Goal: Task Accomplishment & Management: Use online tool/utility

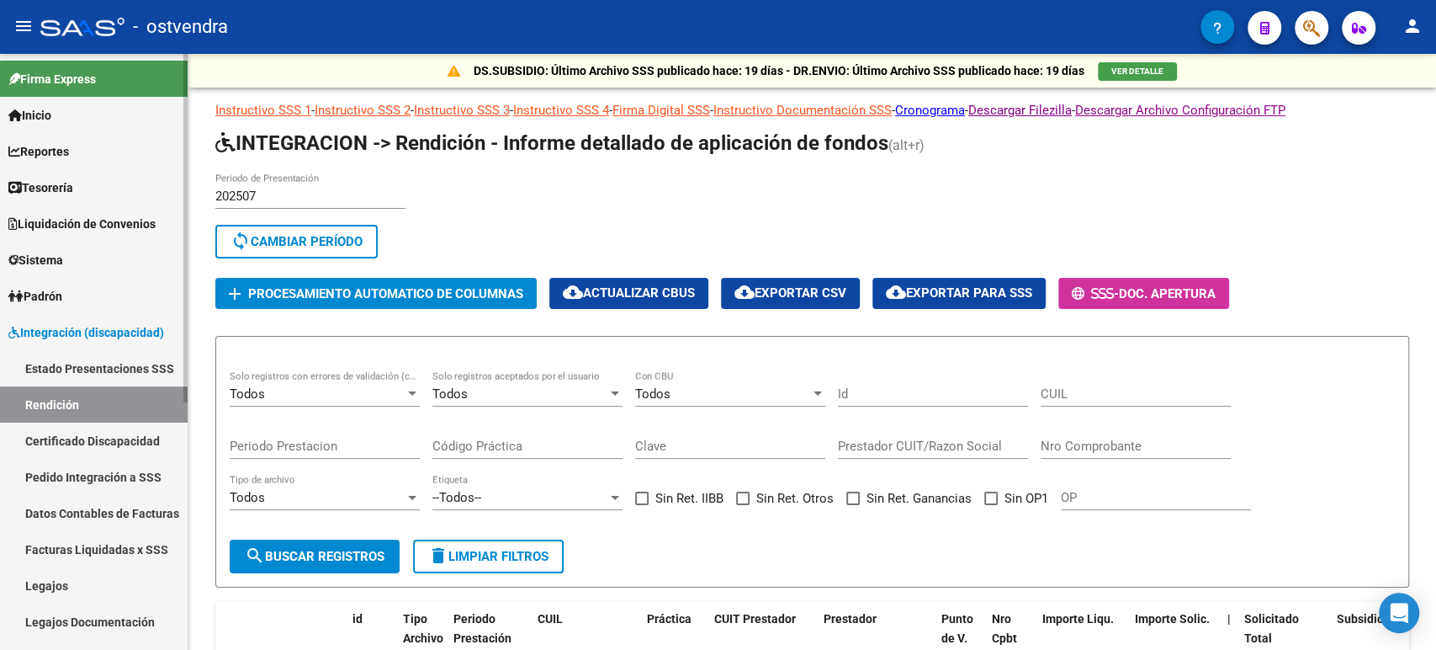
scroll to position [108, 0]
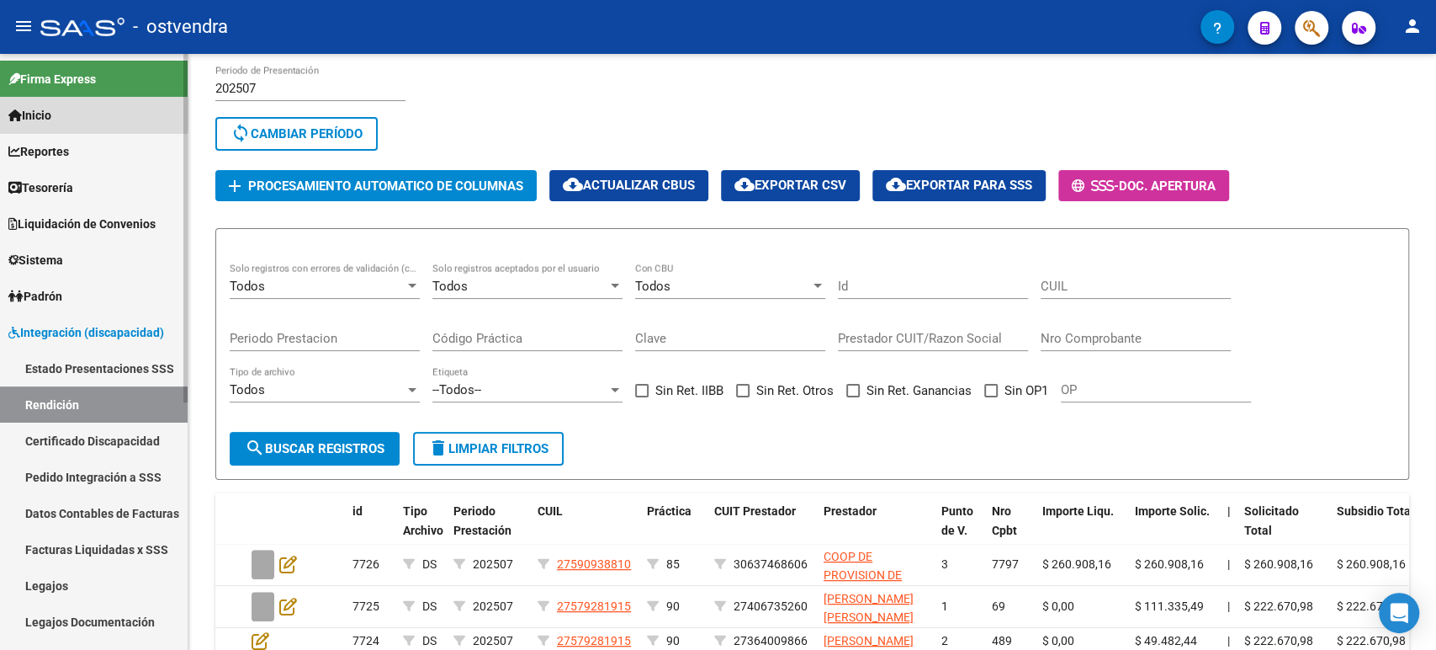
click at [71, 109] on link "Inicio" at bounding box center [94, 115] width 188 height 36
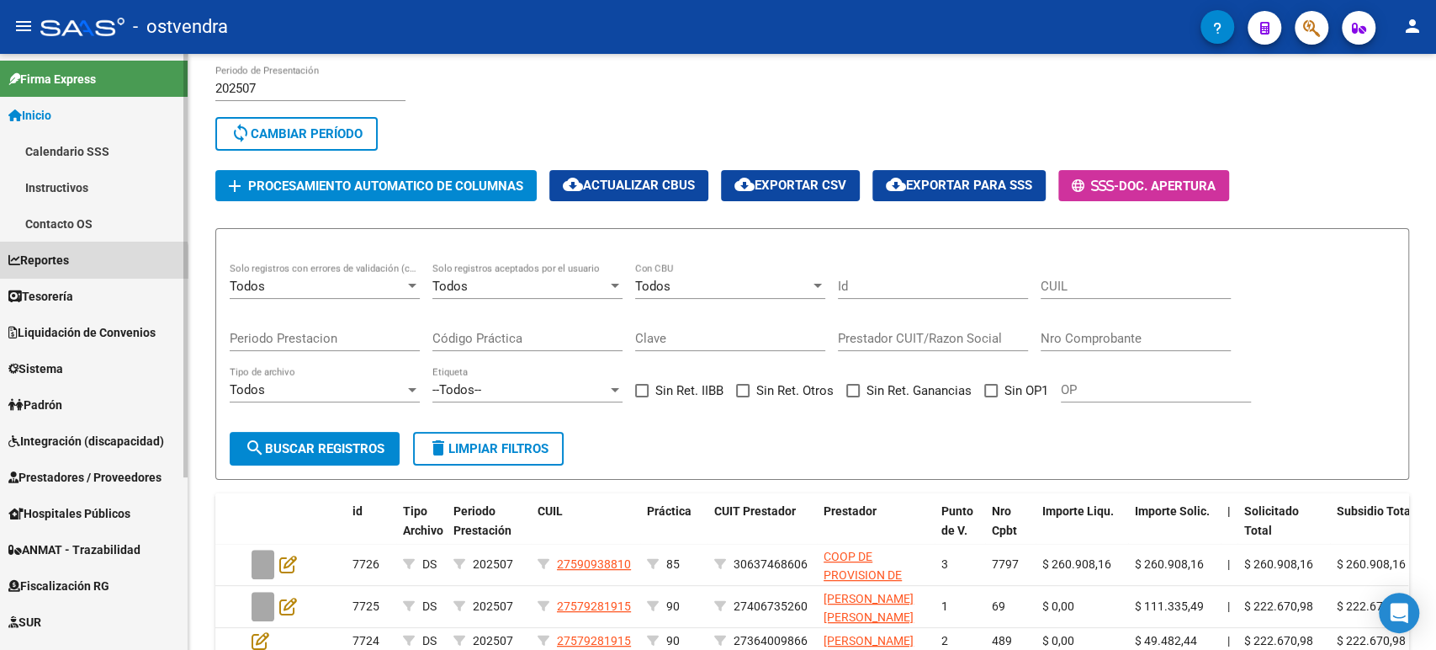
click at [81, 268] on link "Reportes" at bounding box center [94, 259] width 188 height 36
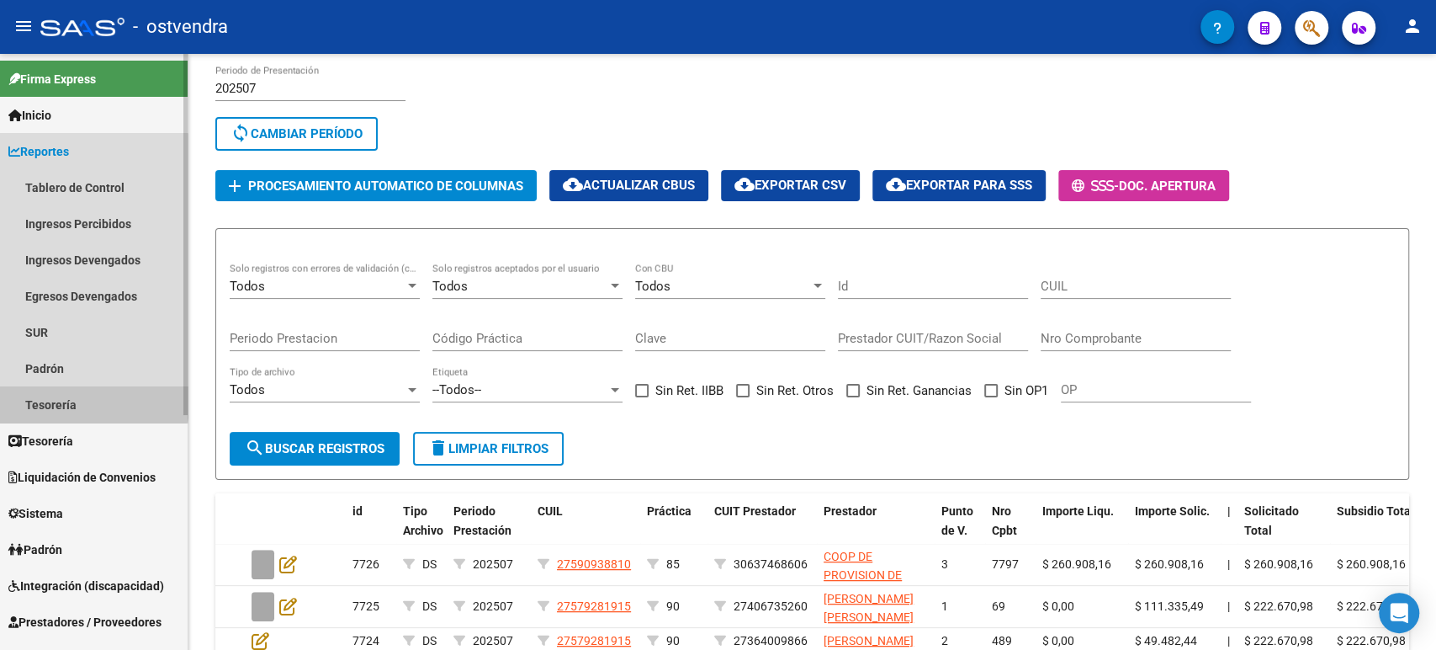
click at [88, 395] on link "Tesorería" at bounding box center [94, 404] width 188 height 36
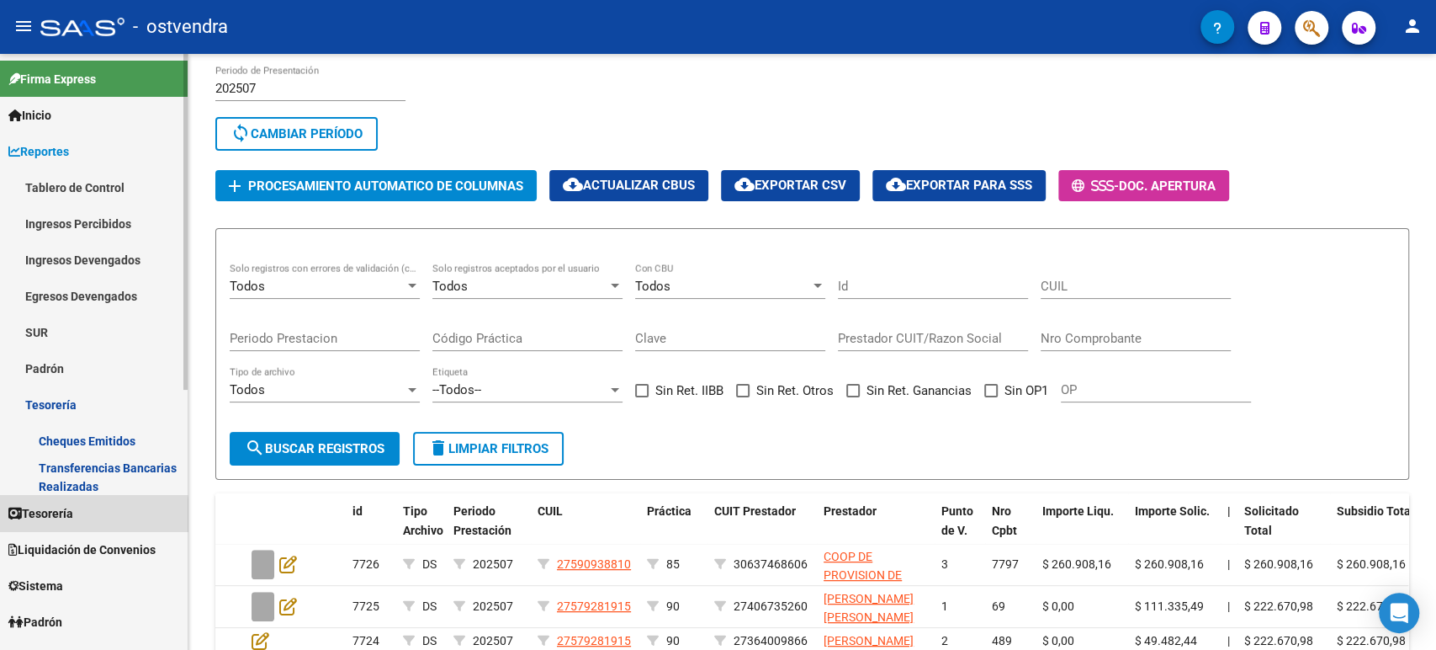
click at [81, 517] on link "Tesorería" at bounding box center [94, 513] width 188 height 36
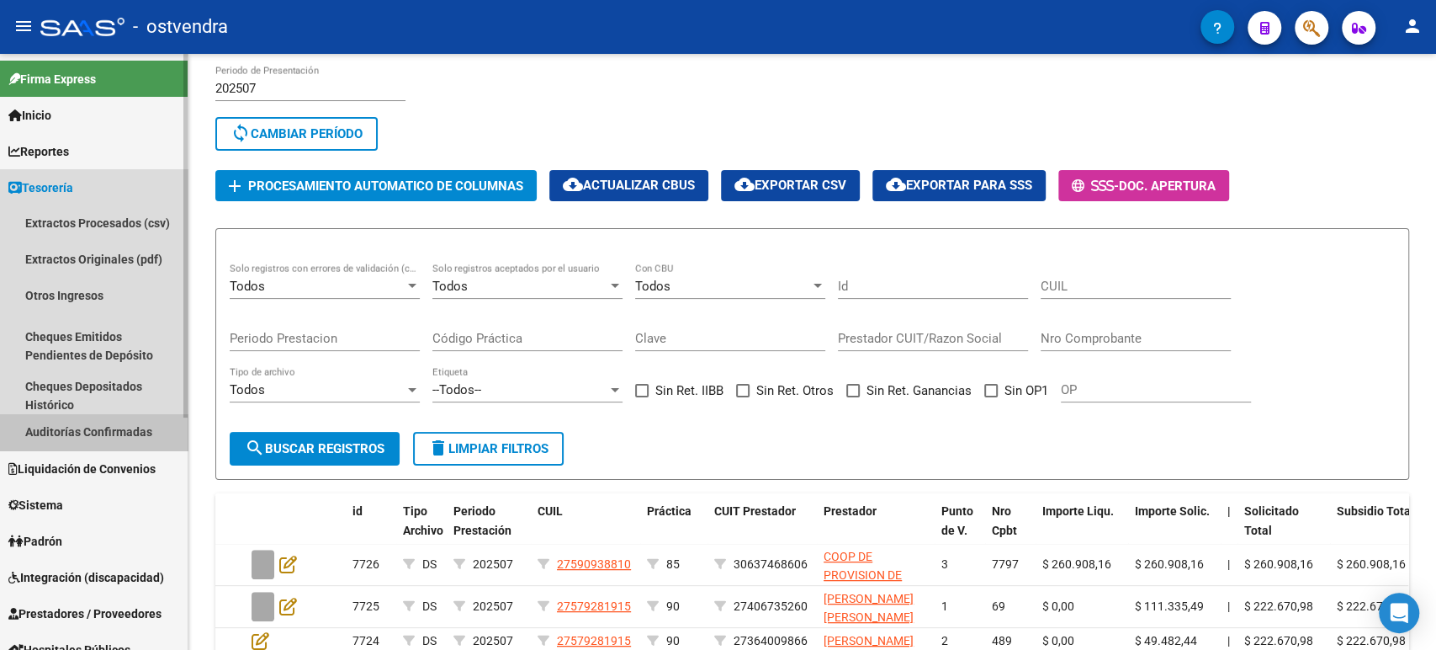
click at [98, 439] on link "Auditorías Confirmadas" at bounding box center [94, 432] width 188 height 36
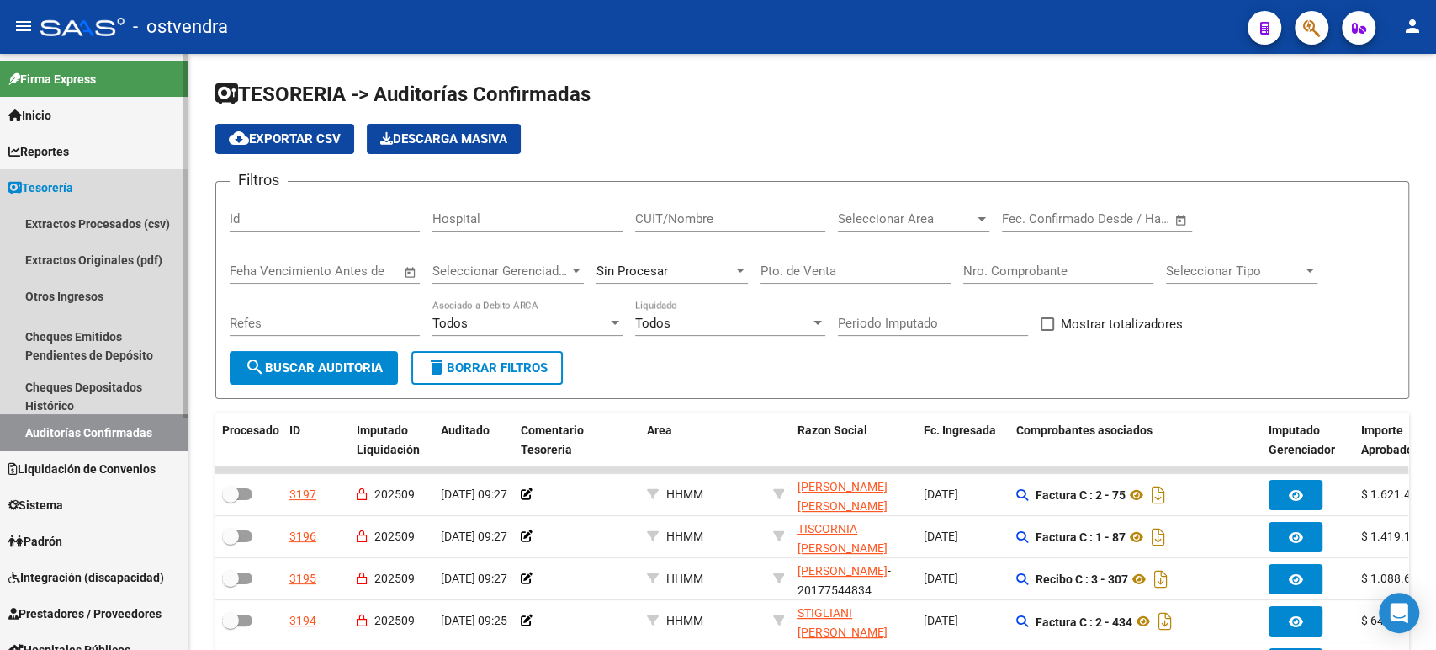
click at [58, 193] on span "Tesorería" at bounding box center [40, 187] width 65 height 19
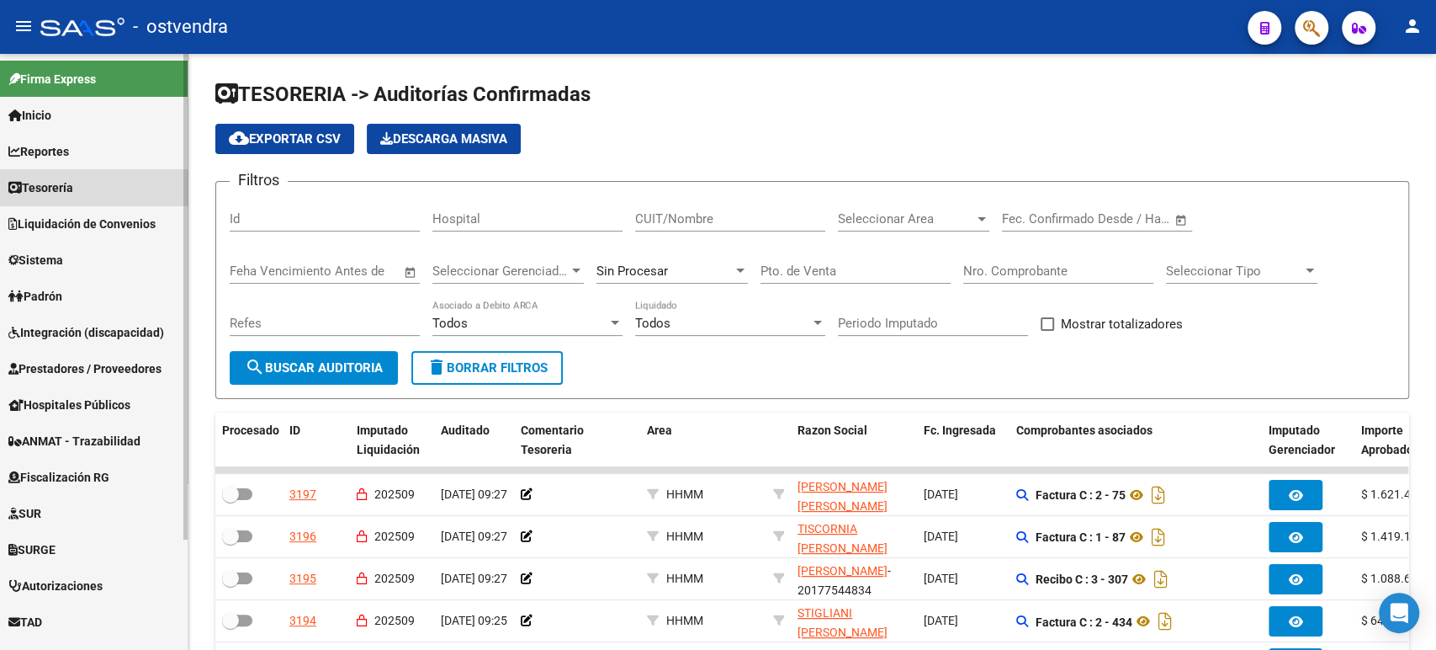
click at [58, 193] on span "Tesorería" at bounding box center [40, 187] width 65 height 19
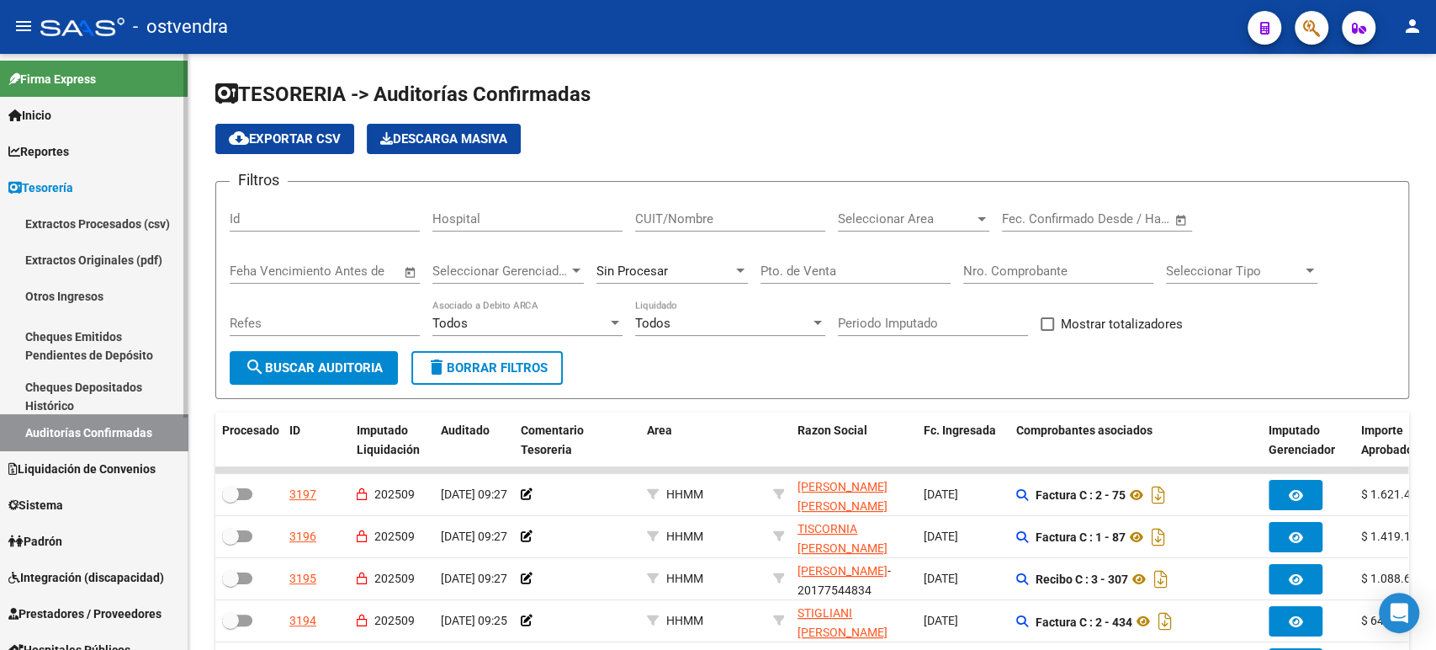
click at [109, 154] on link "Reportes" at bounding box center [94, 151] width 188 height 36
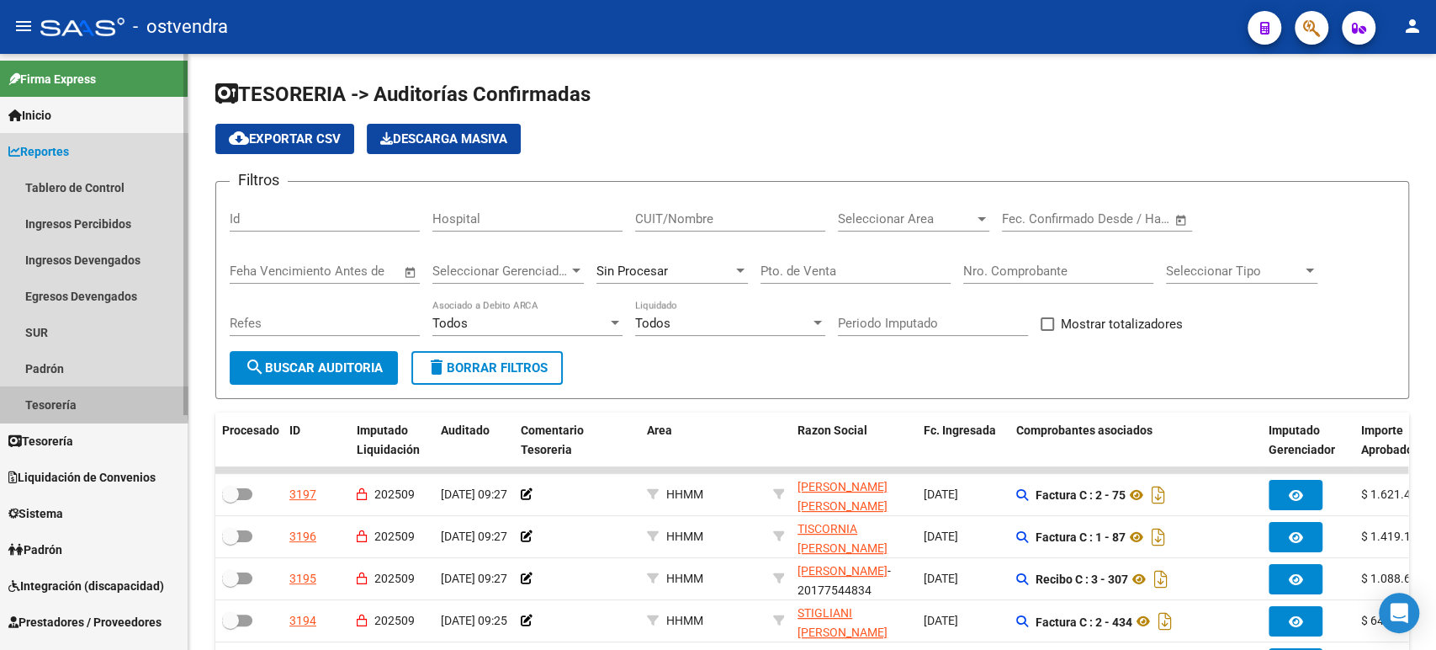
click at [81, 398] on link "Tesorería" at bounding box center [94, 404] width 188 height 36
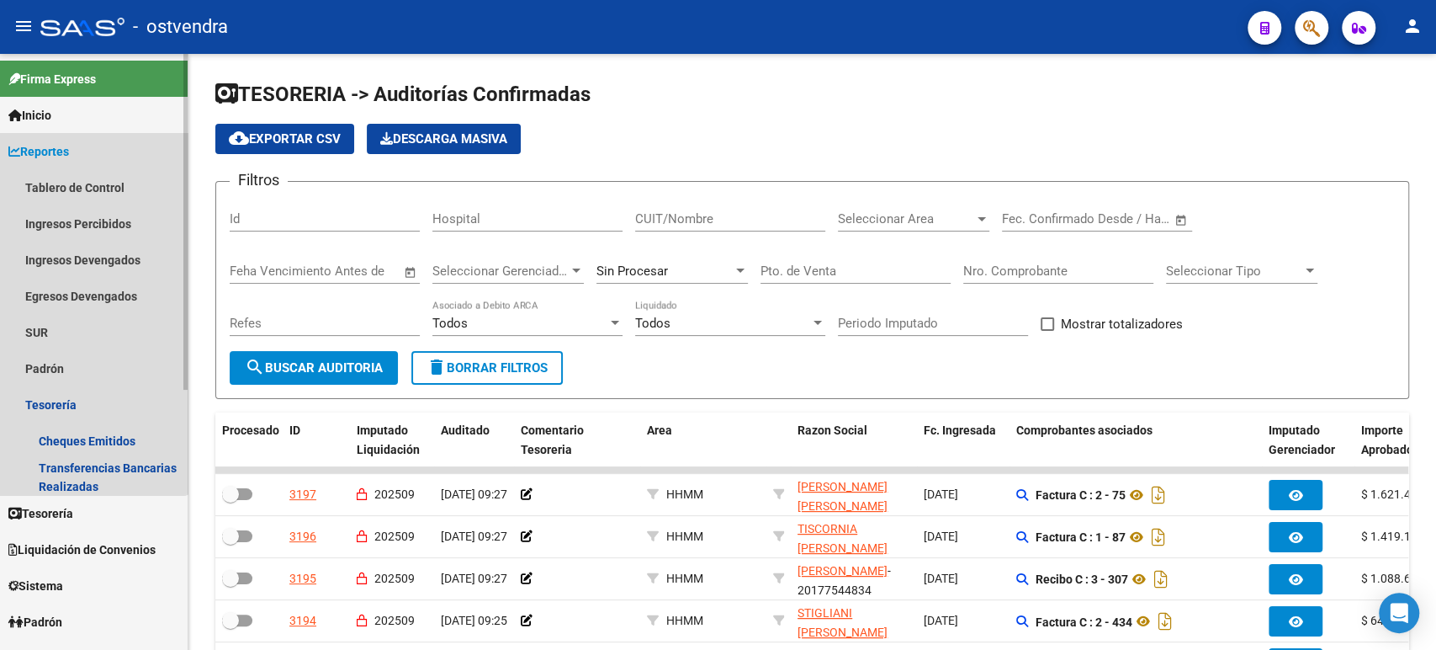
click at [47, 142] on span "Reportes" at bounding box center [38, 151] width 61 height 19
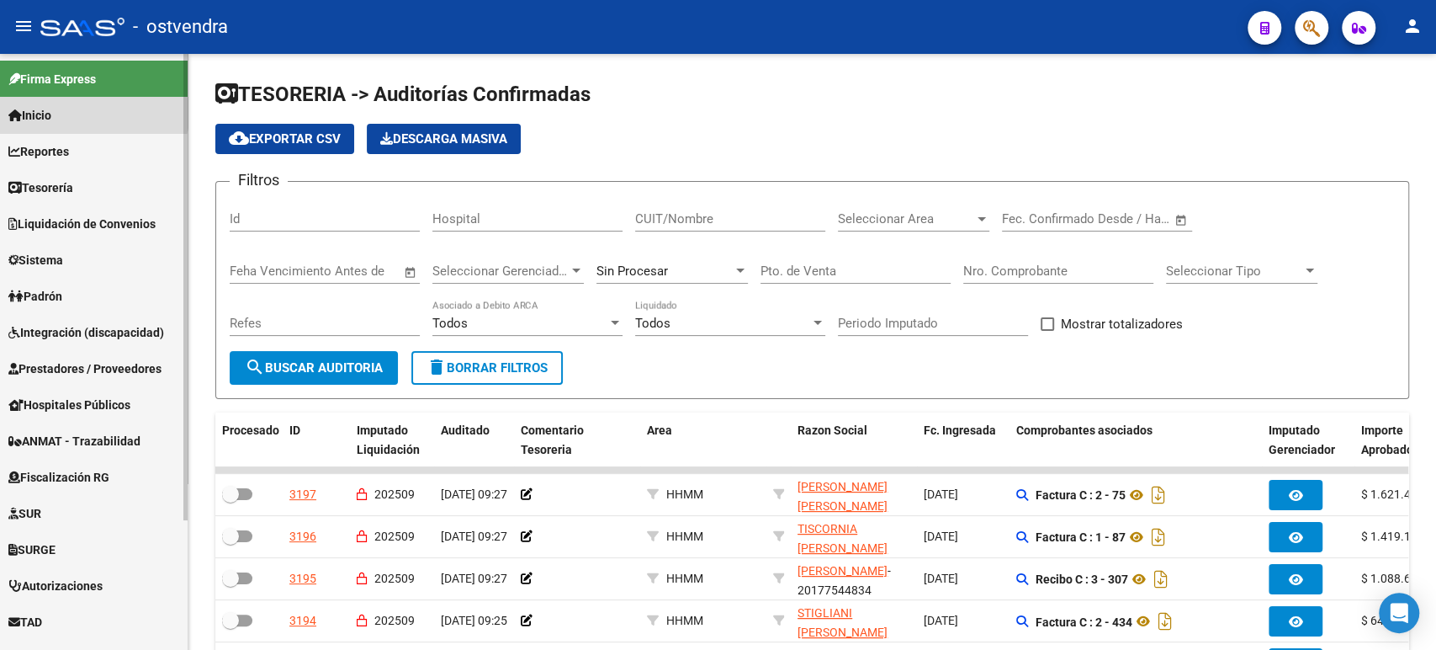
click at [53, 98] on link "Inicio" at bounding box center [94, 115] width 188 height 36
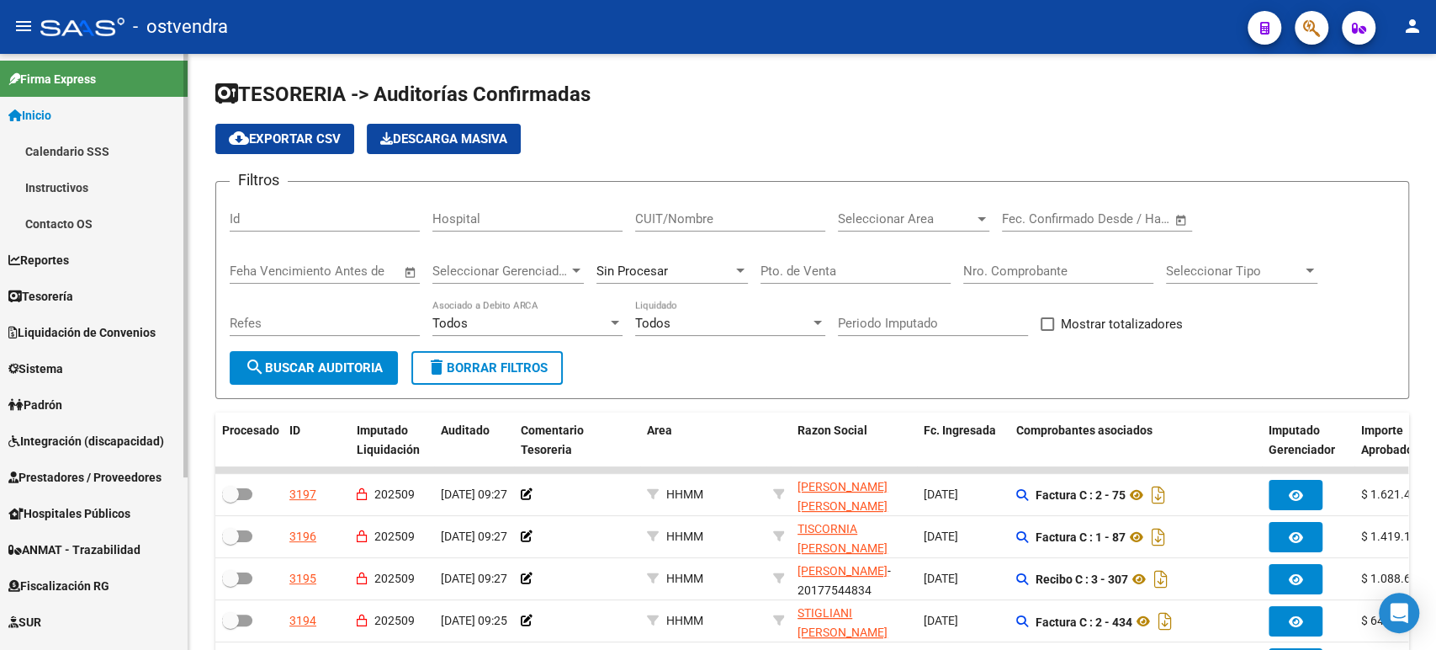
click at [73, 296] on span "Tesorería" at bounding box center [40, 296] width 65 height 19
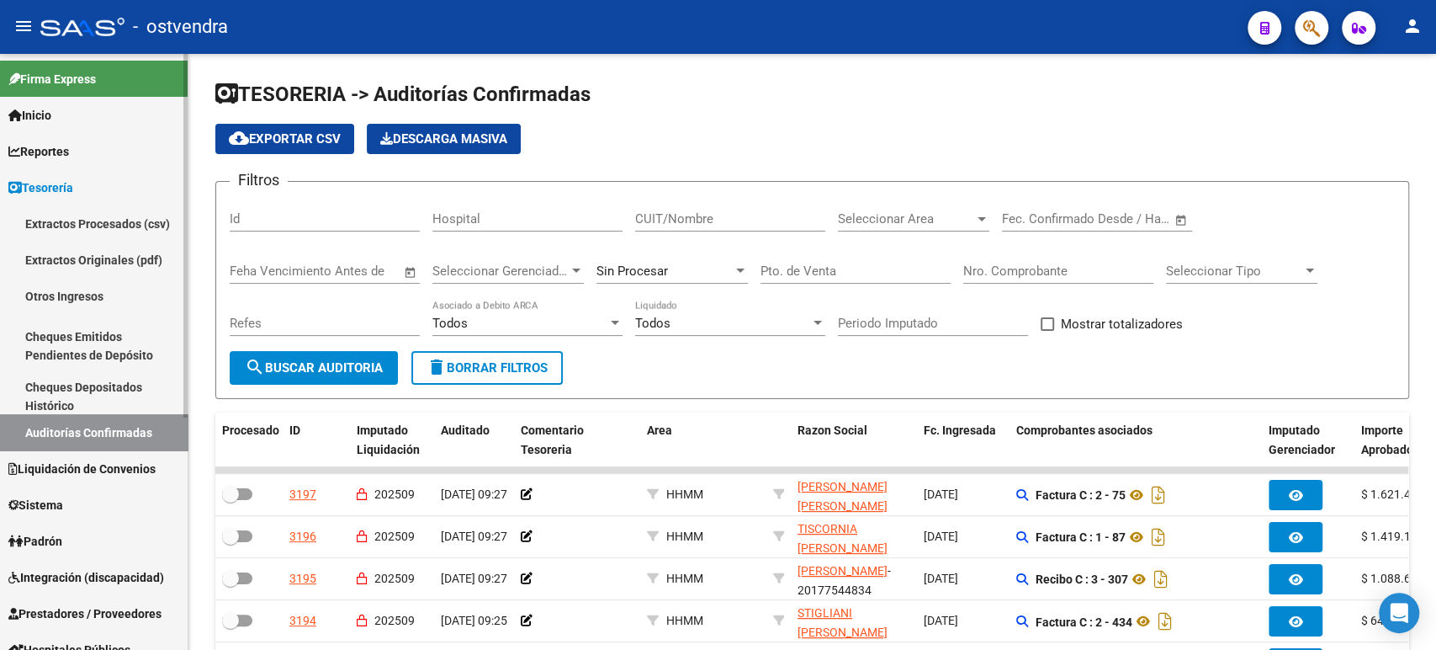
click at [83, 459] on span "Liquidación de Convenios" at bounding box center [81, 468] width 147 height 19
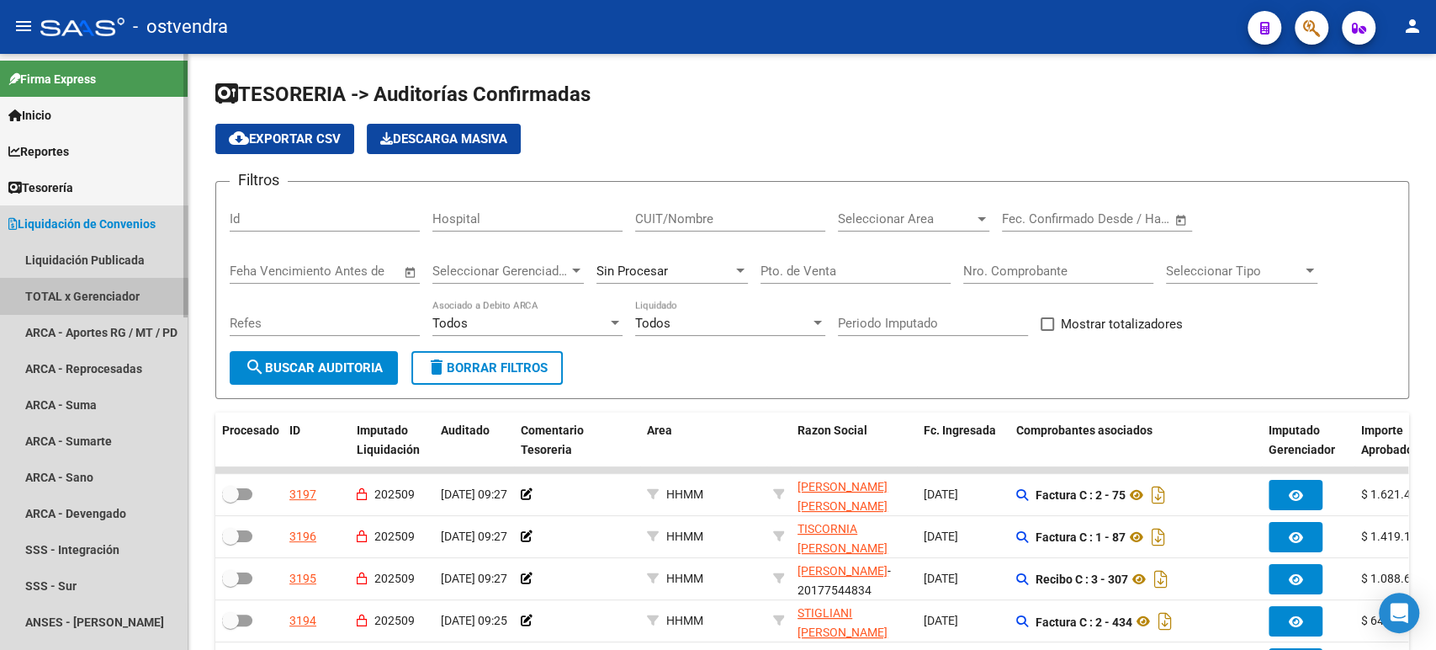
click at [68, 308] on link "TOTAL x Gerenciador" at bounding box center [94, 296] width 188 height 36
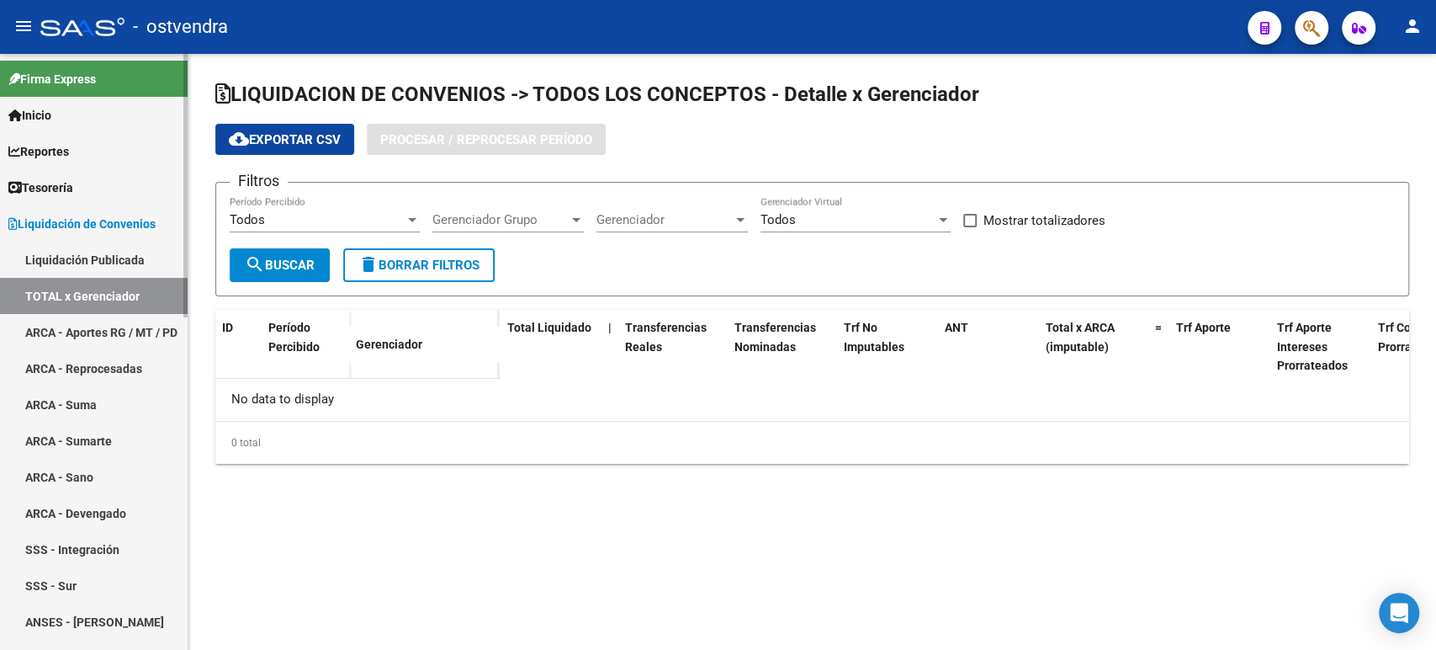
checkbox input "true"
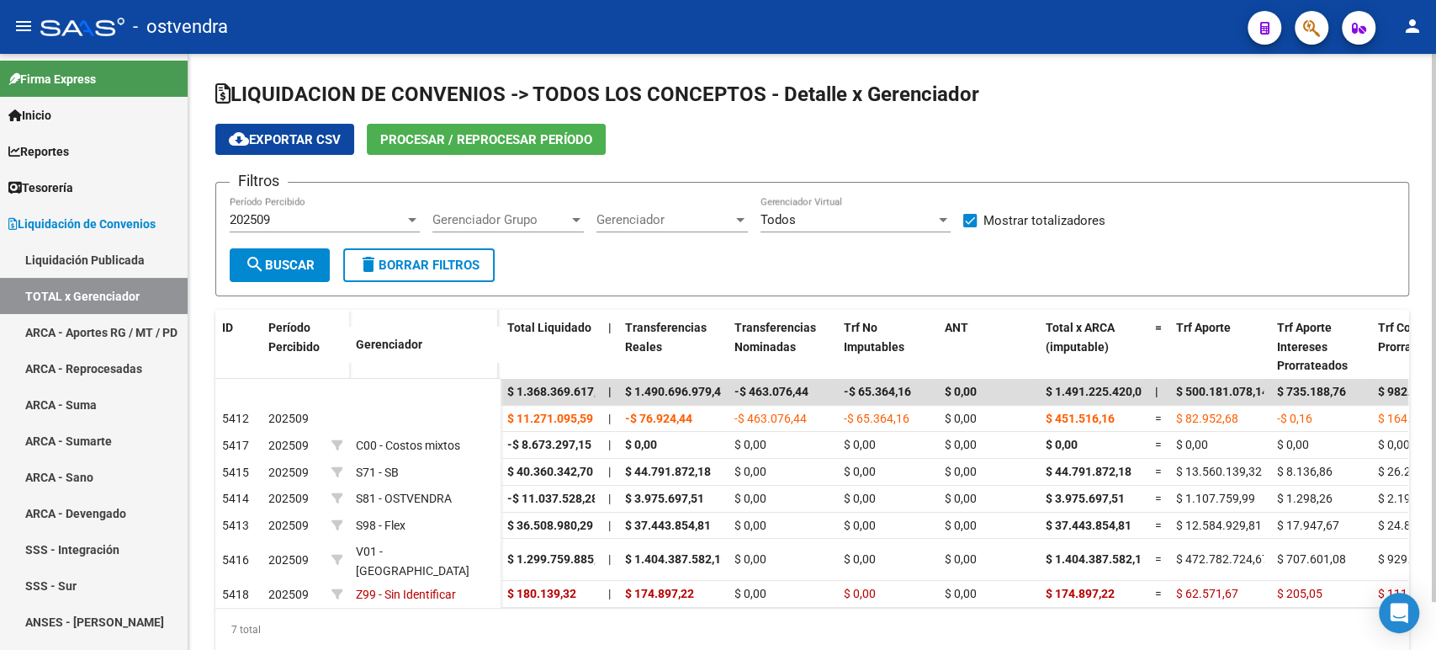
click at [392, 138] on span "Procesar / Reprocesar período" at bounding box center [486, 139] width 212 height 15
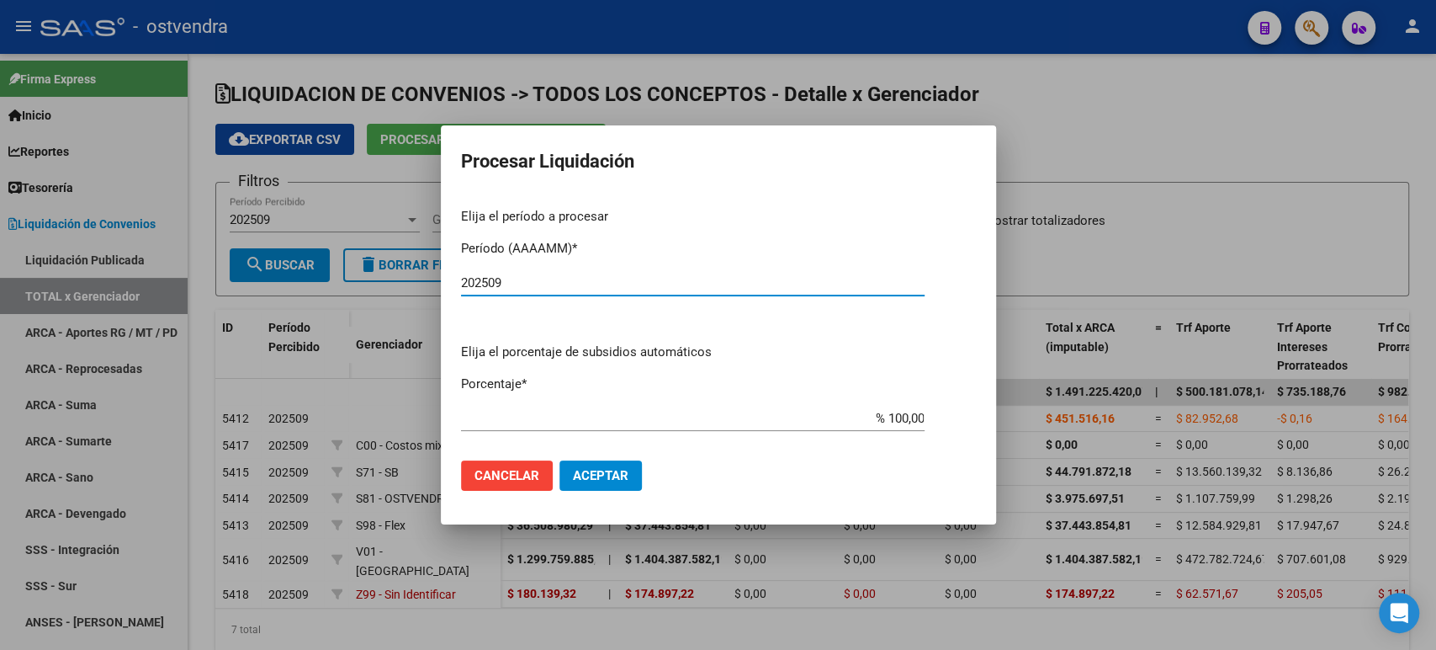
type input "202509"
click at [618, 465] on button "Aceptar" at bounding box center [601, 475] width 82 height 30
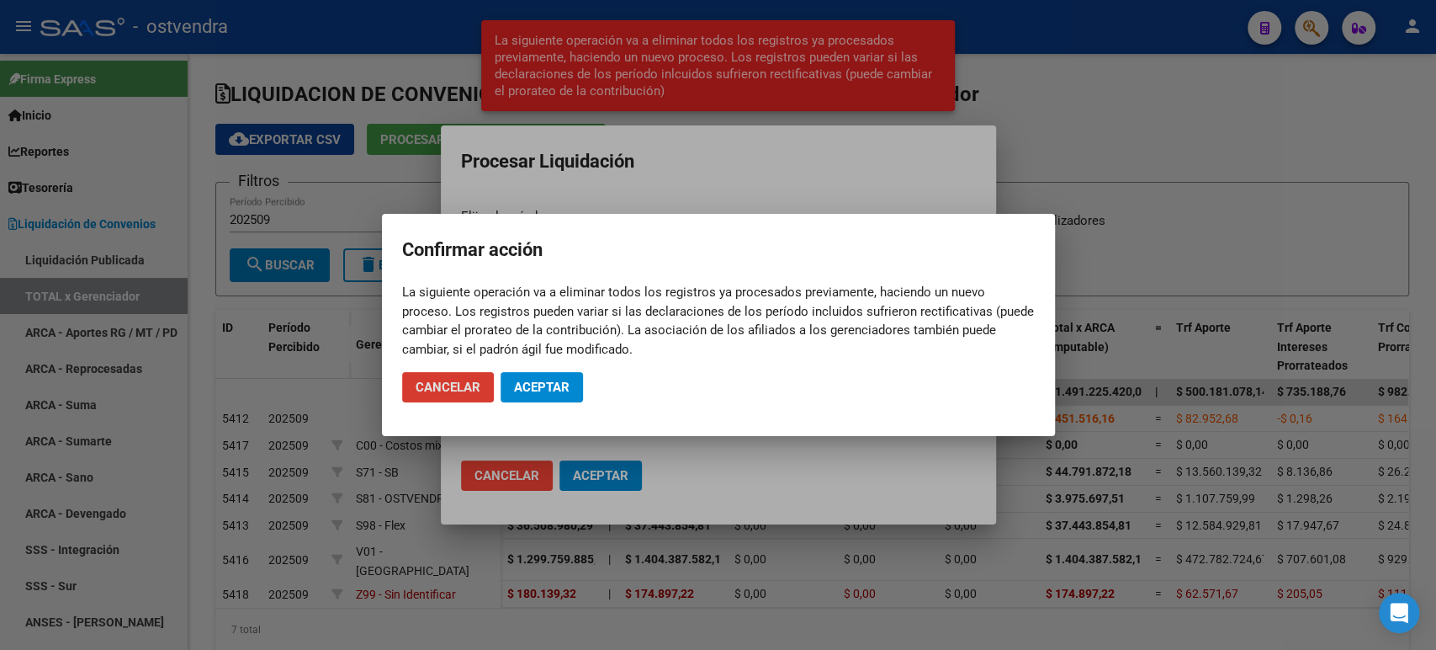
click at [525, 379] on span "Aceptar" at bounding box center [542, 386] width 56 height 15
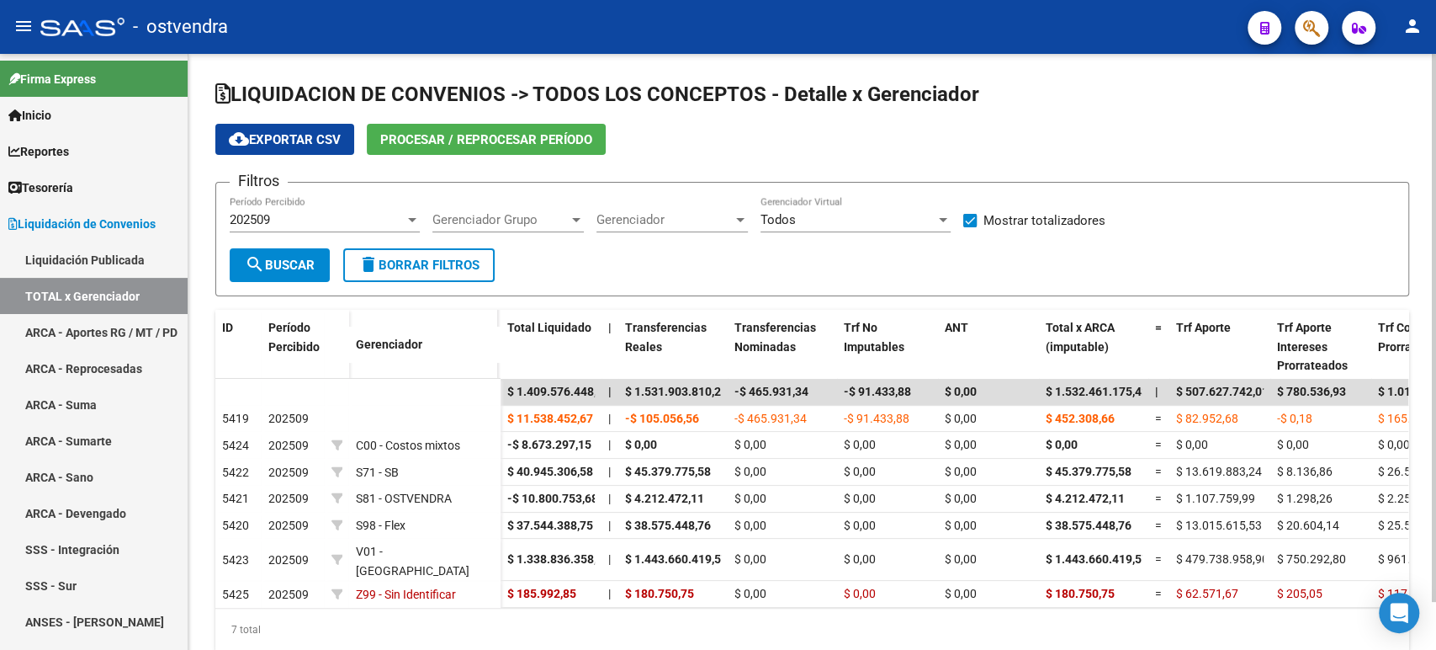
click at [396, 148] on button "Procesar / Reprocesar período" at bounding box center [486, 139] width 239 height 31
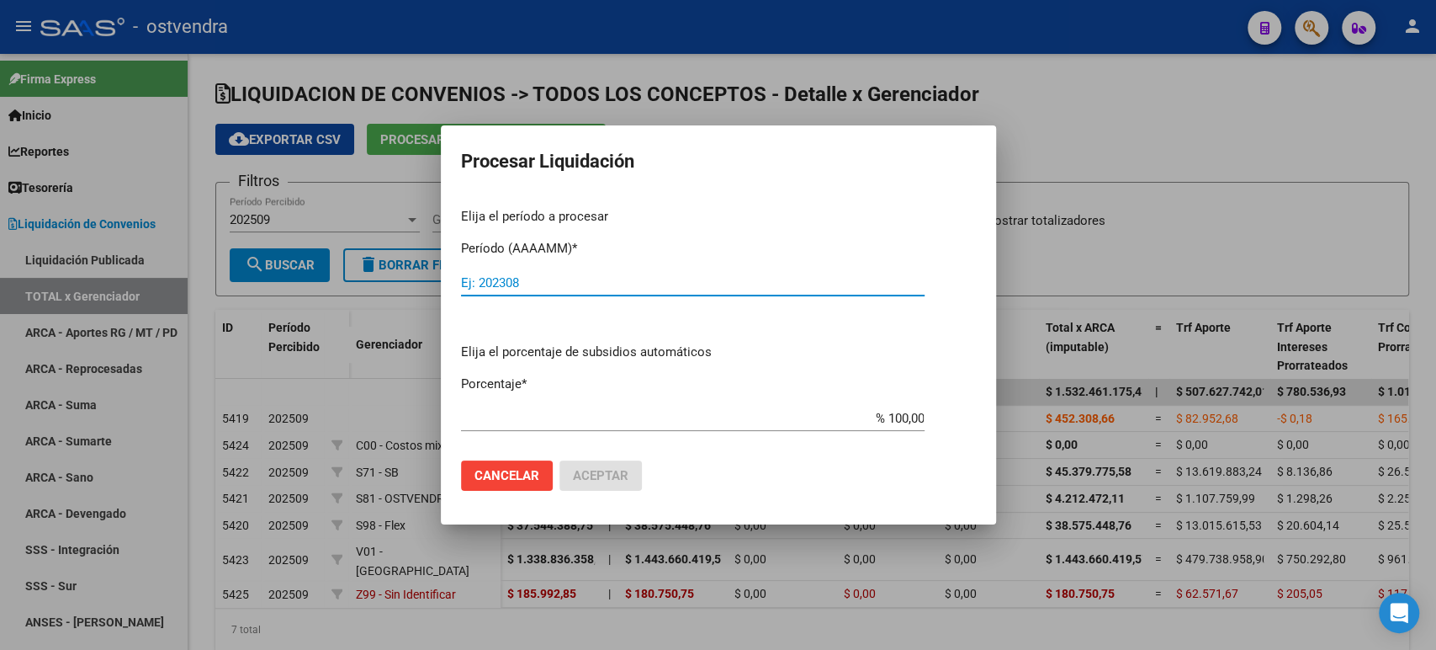
click at [514, 483] on button "Cancelar" at bounding box center [507, 475] width 92 height 30
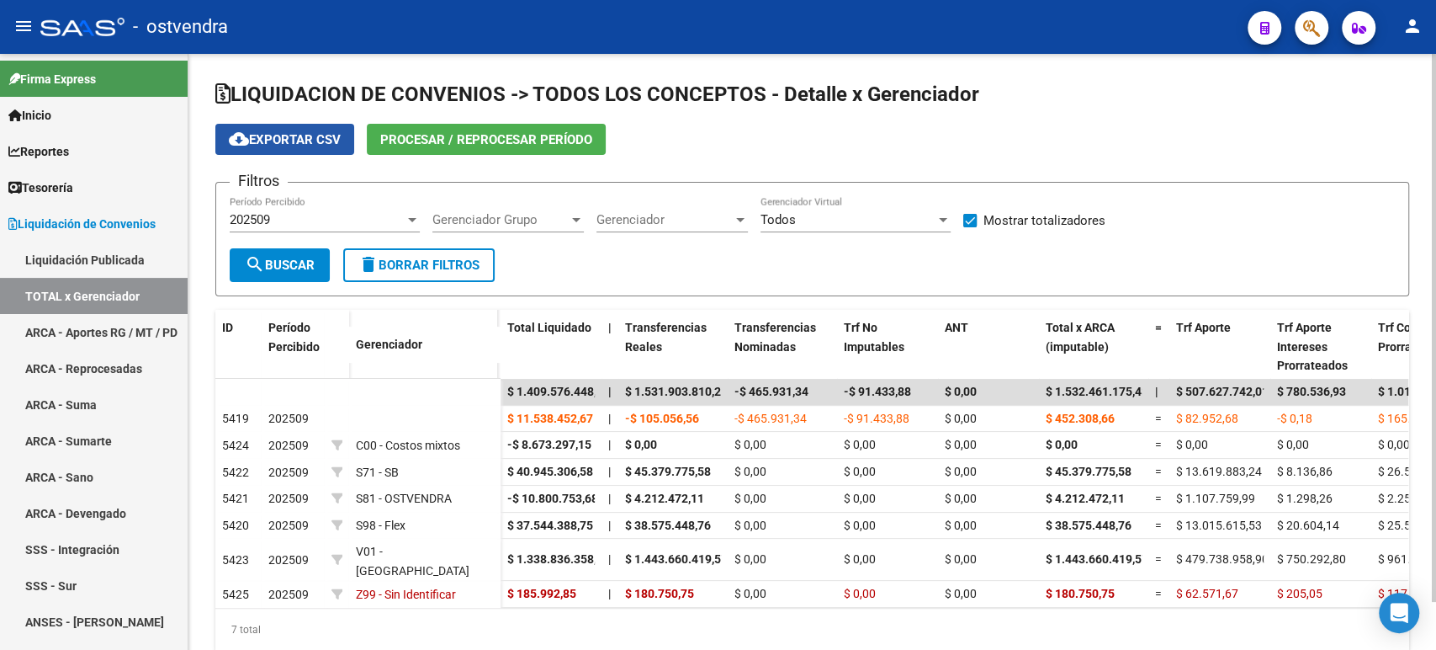
click at [298, 146] on span "cloud_download Exportar CSV" at bounding box center [285, 139] width 112 height 15
click at [318, 130] on button "cloud_download Exportar CSV" at bounding box center [284, 139] width 139 height 31
click at [307, 146] on span "cloud_download Exportar CSV" at bounding box center [285, 139] width 112 height 15
